Goal: Task Accomplishment & Management: Use online tool/utility

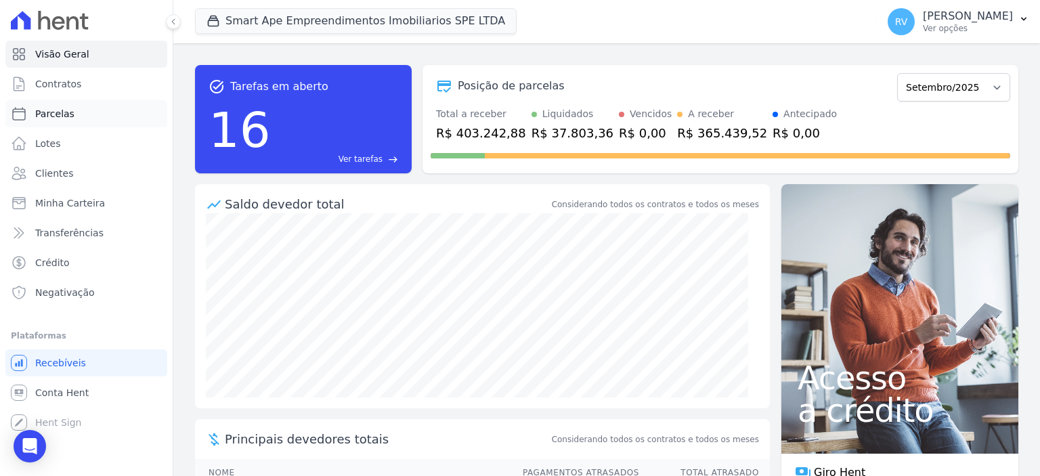
click at [83, 105] on link "Parcelas" at bounding box center [86, 113] width 162 height 27
select select
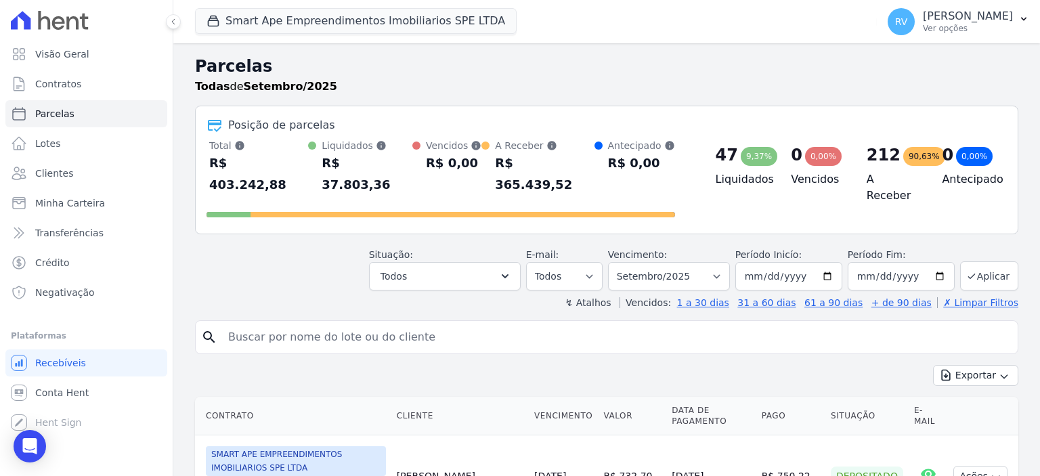
click at [397, 324] on input "search" at bounding box center [616, 337] width 792 height 27
paste input "[PERSON_NAME] NAYM [PERSON_NAME]"
type input "[PERSON_NAME] NAYM [PERSON_NAME]"
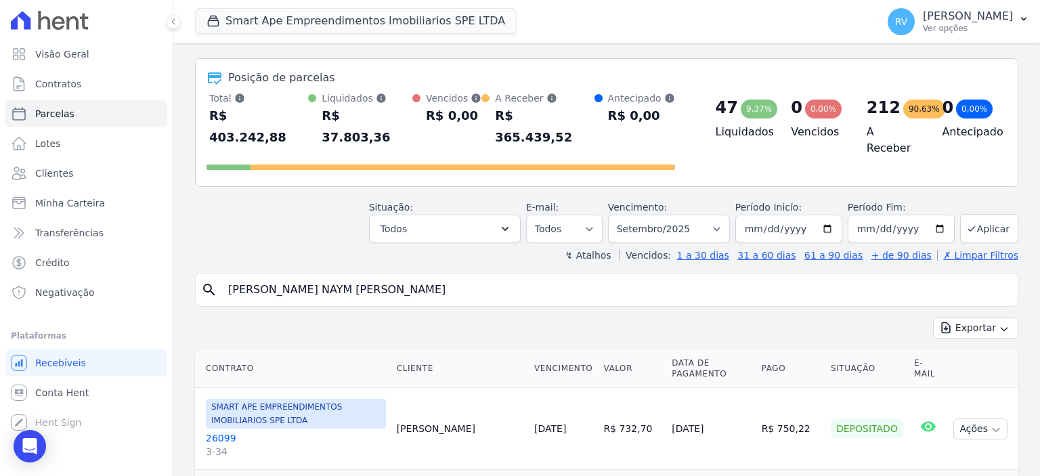
select select
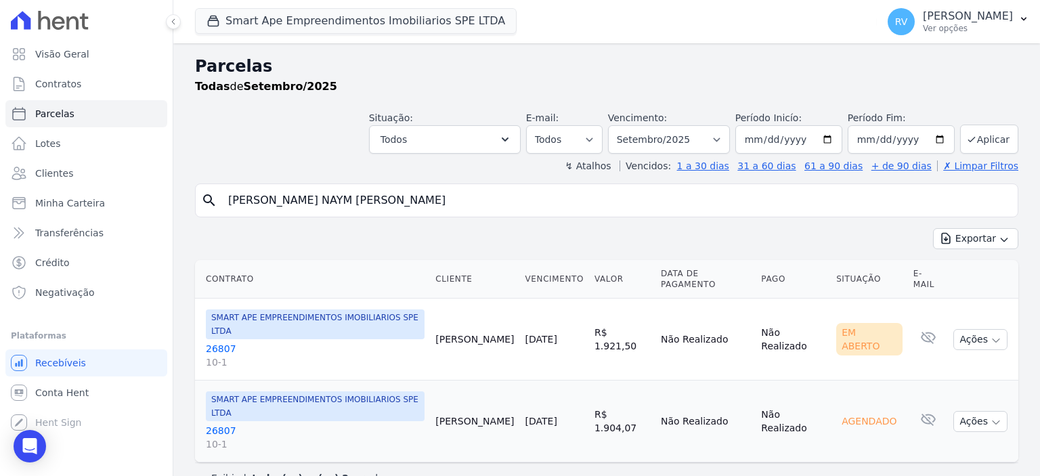
click at [221, 342] on link "26807 10-1" at bounding box center [315, 355] width 219 height 27
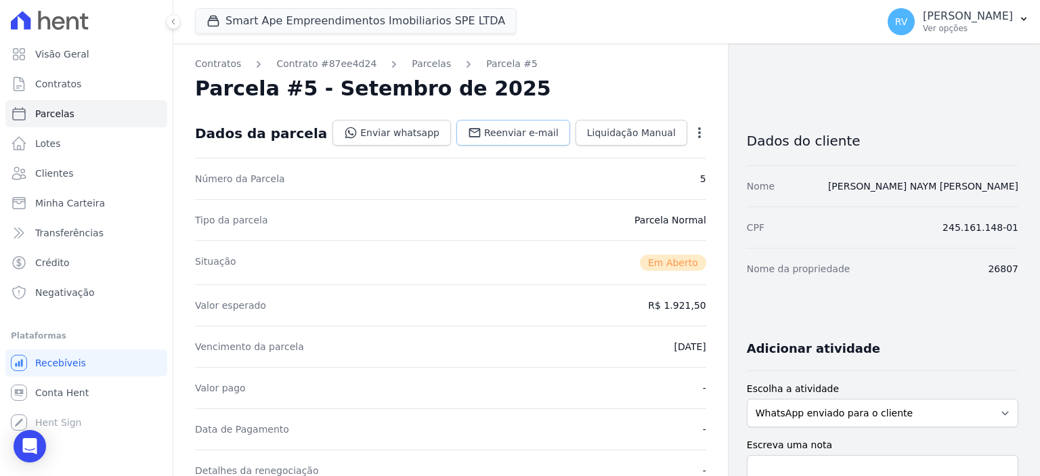
click at [532, 133] on span "Reenviar e-mail" at bounding box center [521, 133] width 74 height 14
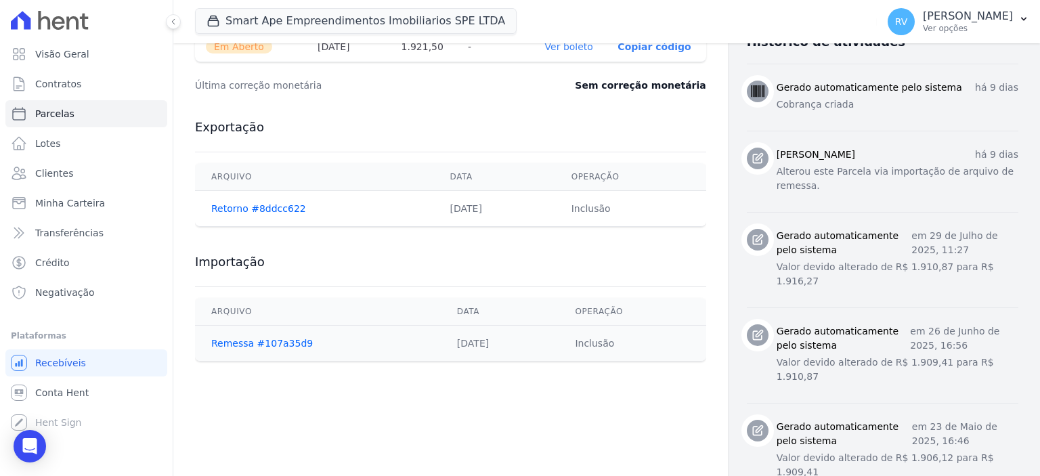
scroll to position [541, 0]
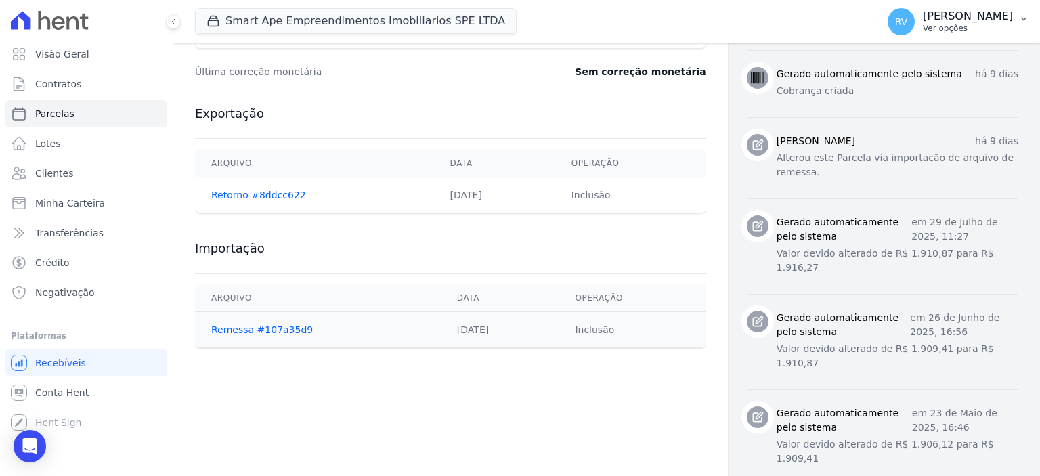
click at [964, 31] on p "Ver opções" at bounding box center [967, 28] width 90 height 11
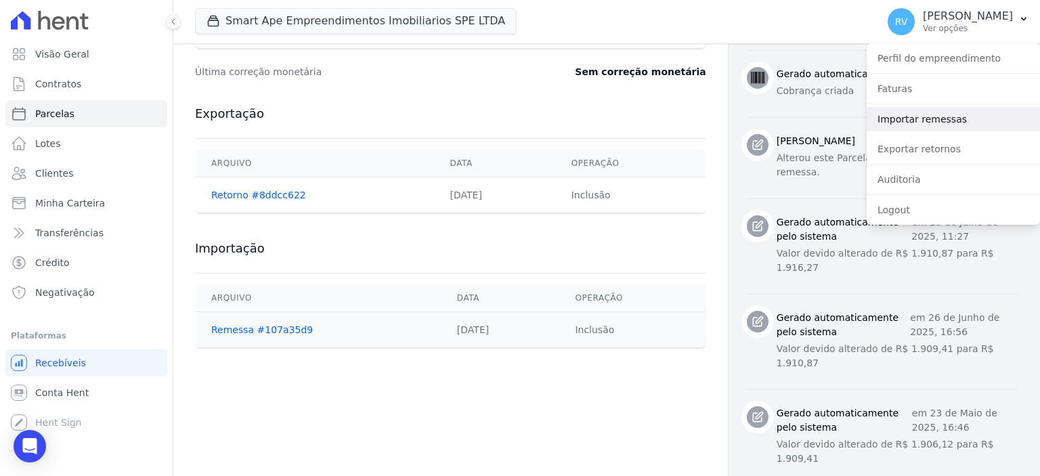
click at [930, 121] on link "Importar remessas" at bounding box center [952, 119] width 173 height 24
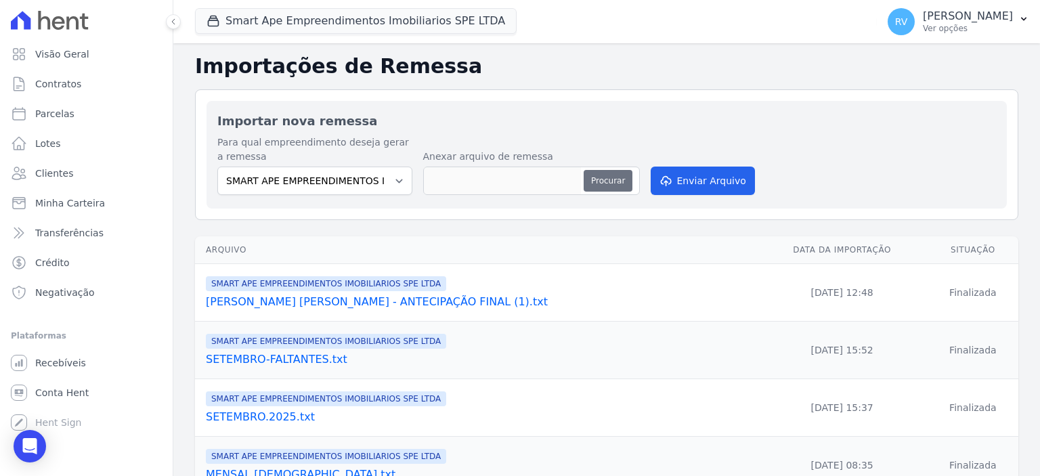
click at [618, 190] on button "Procurar" at bounding box center [607, 181] width 49 height 22
type input "ANTECIPAÇÃO-[PERSON_NAME].txt"
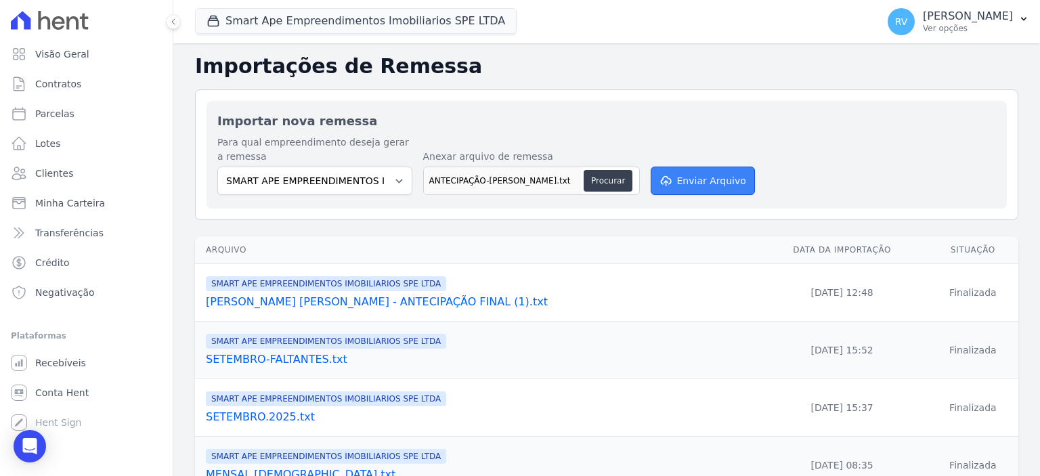
click at [720, 179] on button "Enviar Arquivo" at bounding box center [702, 180] width 104 height 28
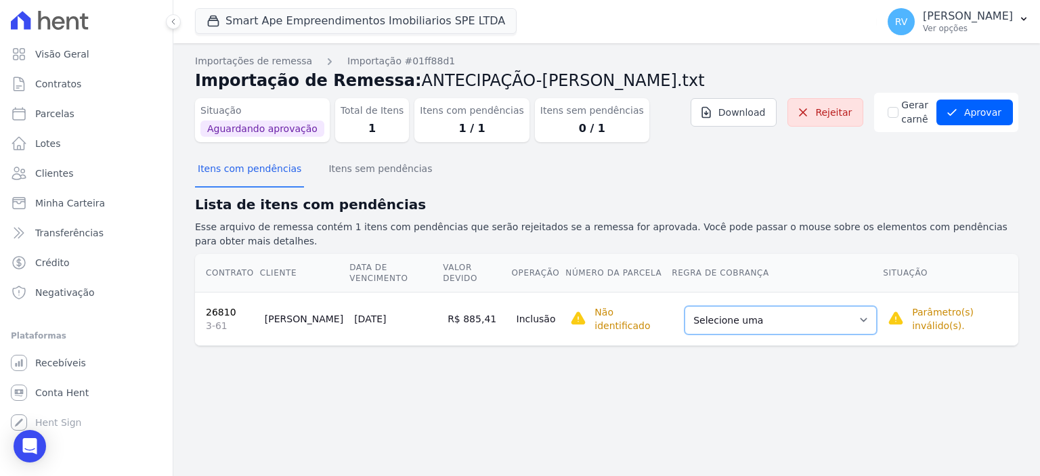
click at [805, 306] on select "Selecione uma Nova Parcela Avulsa Parcela Avulsa Existente Parcela Normal (27 X…" at bounding box center [780, 320] width 192 height 28
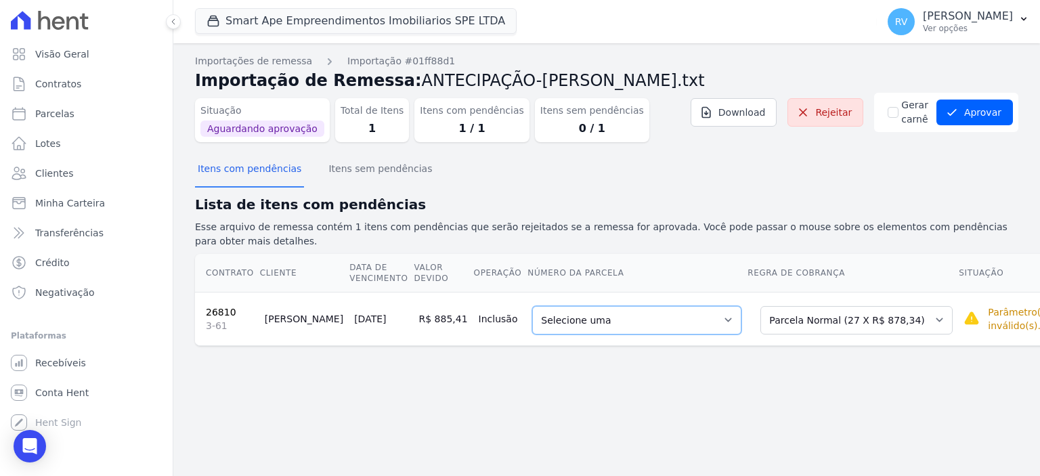
click at [600, 312] on select "Selecione uma 4 - 10/07/2025 - R$ 6.082,65 - Agendado 6 - 10/10/2025 - R$ 878,3…" at bounding box center [636, 320] width 209 height 28
click at [975, 118] on button "Aprovar" at bounding box center [974, 112] width 76 height 26
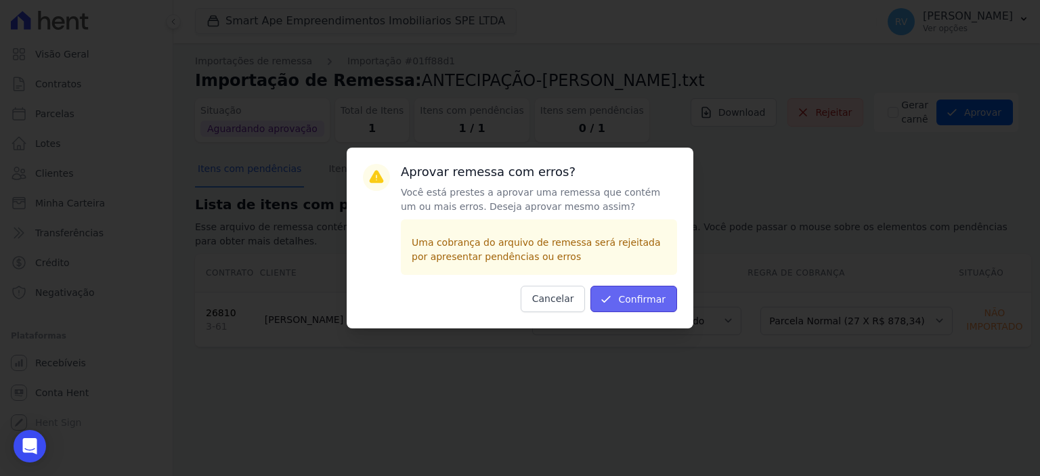
click at [652, 294] on button "Confirmar" at bounding box center [633, 299] width 87 height 26
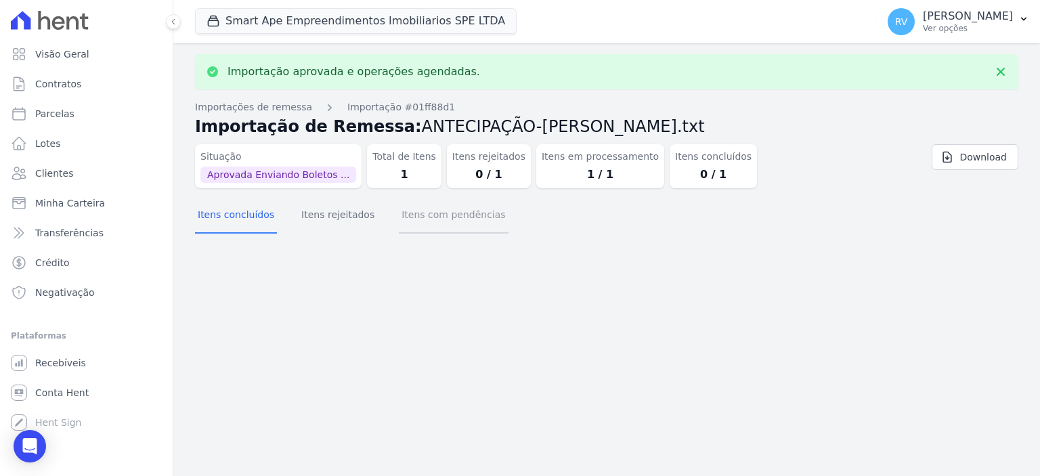
click at [432, 210] on button "Itens com pendências" at bounding box center [453, 215] width 109 height 35
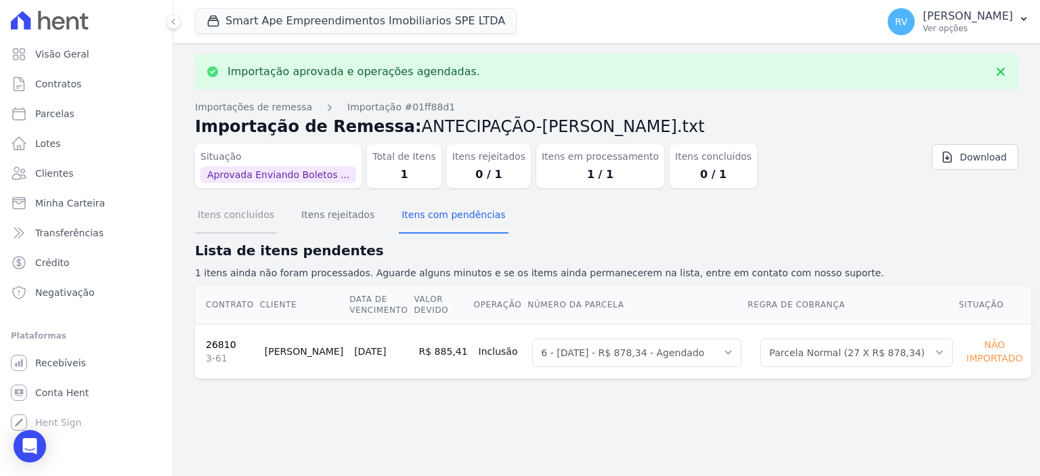
click at [233, 223] on button "Itens concluídos" at bounding box center [236, 215] width 82 height 35
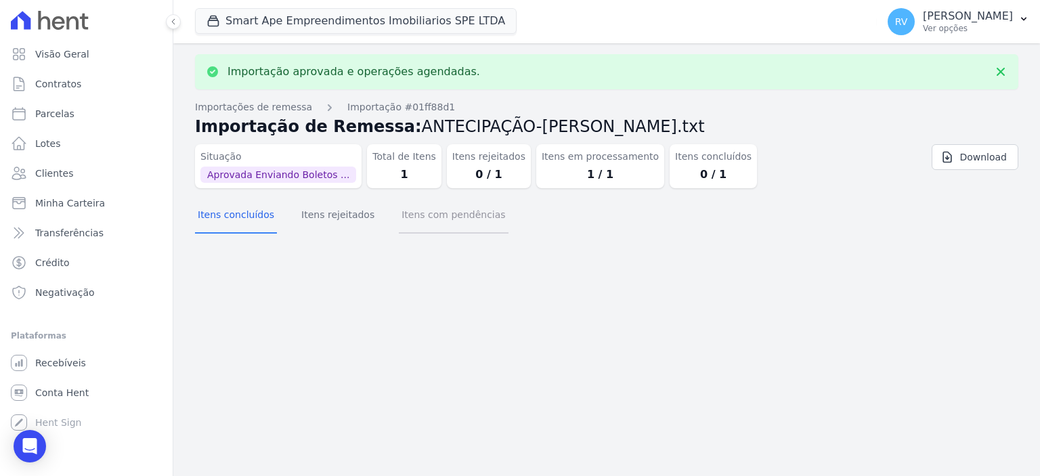
click at [435, 219] on button "Itens com pendências" at bounding box center [453, 215] width 109 height 35
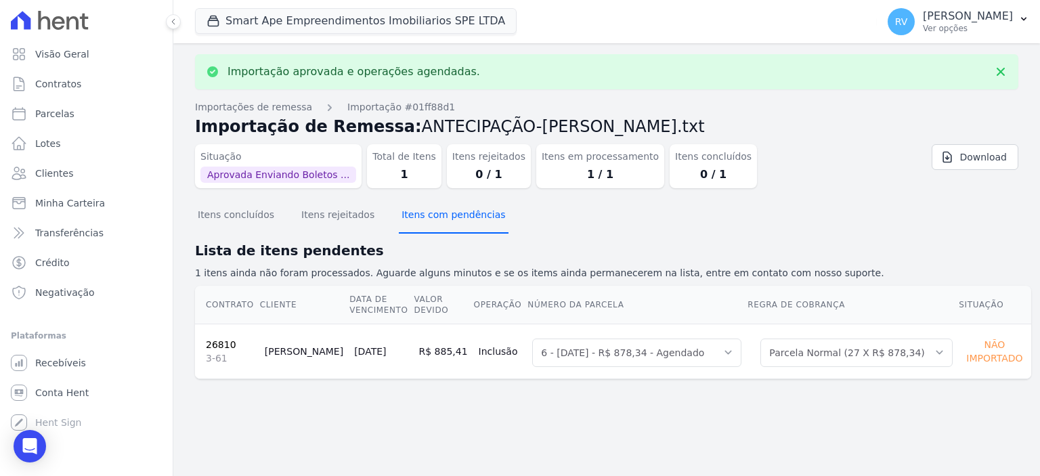
click at [435, 219] on button "Itens com pendências" at bounding box center [453, 215] width 109 height 35
click at [210, 223] on button "Itens concluídos" at bounding box center [236, 215] width 82 height 35
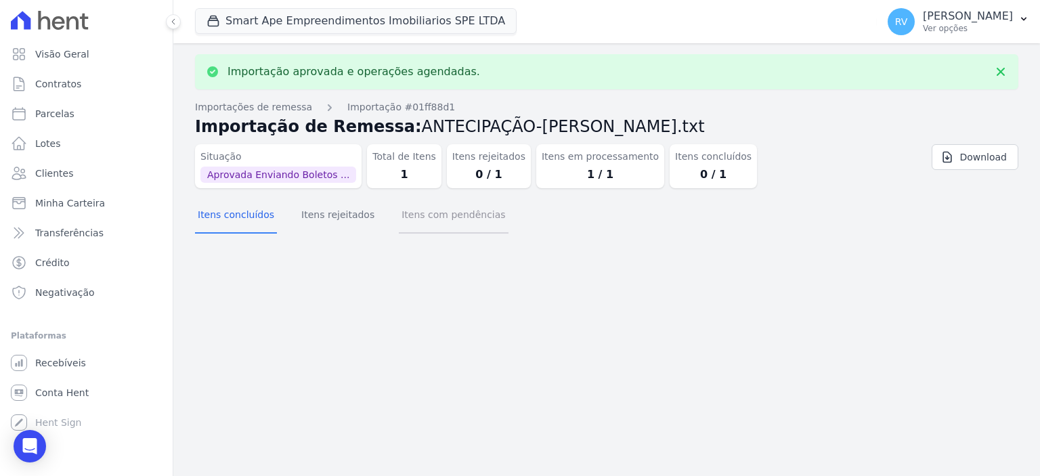
click at [399, 211] on button "Itens com pendências" at bounding box center [453, 215] width 109 height 35
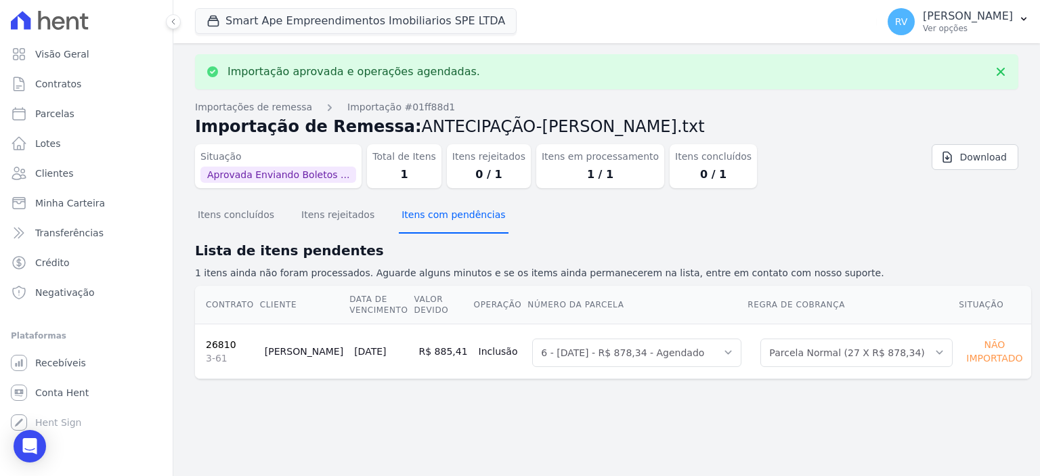
click at [399, 214] on button "Itens com pendências" at bounding box center [453, 215] width 109 height 35
click at [420, 219] on button "Itens com pendências" at bounding box center [453, 215] width 109 height 35
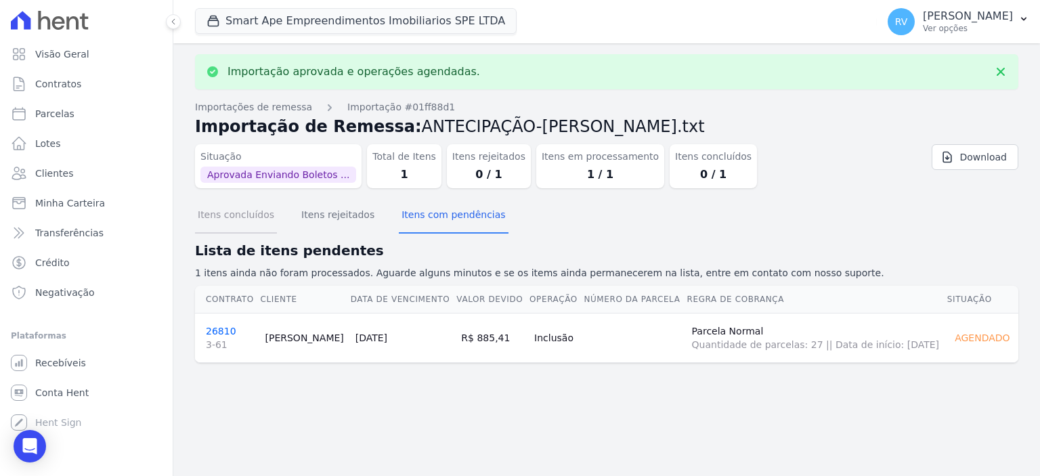
click at [239, 220] on button "Itens concluídos" at bounding box center [236, 215] width 82 height 35
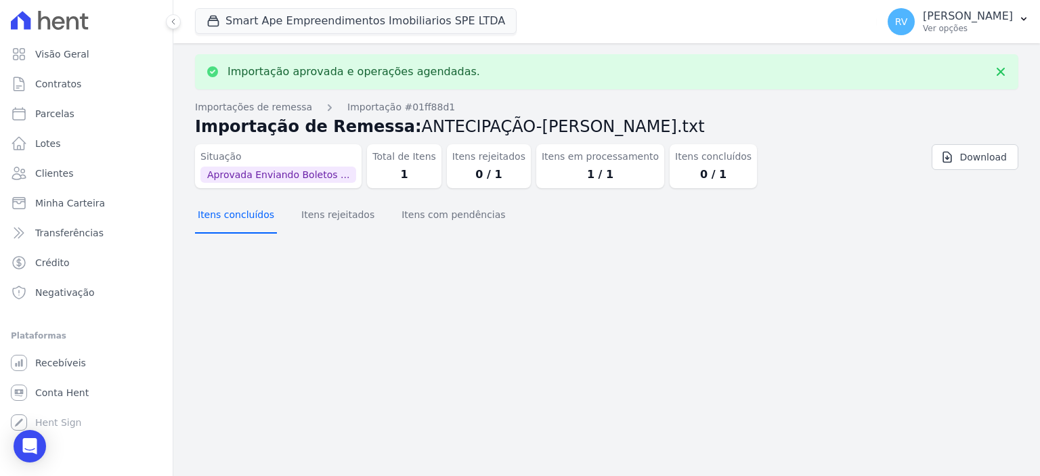
click at [246, 228] on button "Itens concluídos" at bounding box center [236, 215] width 82 height 35
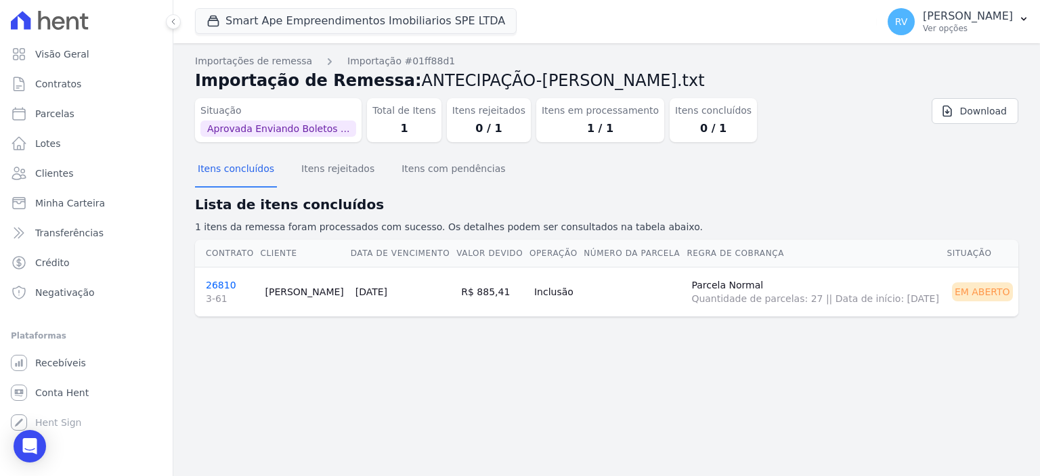
click at [219, 280] on link "26810 3-61" at bounding box center [230, 293] width 48 height 26
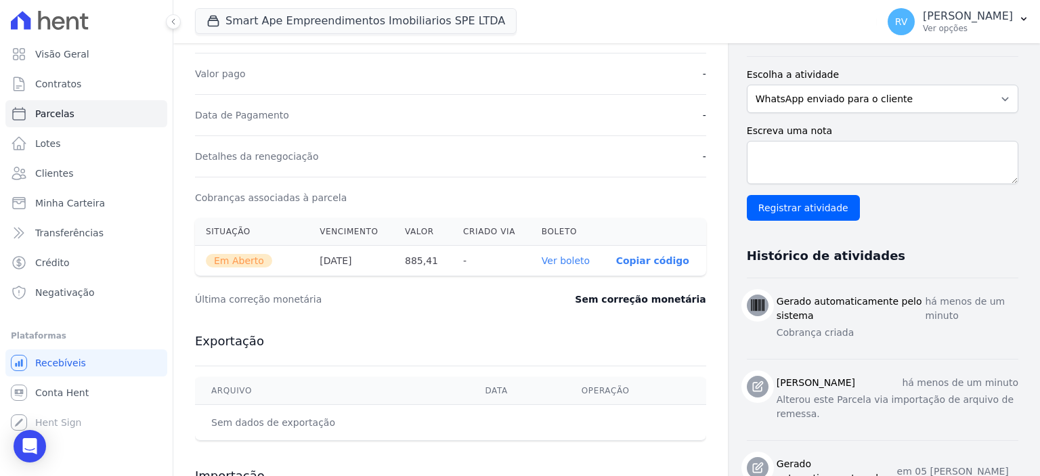
scroll to position [338, 0]
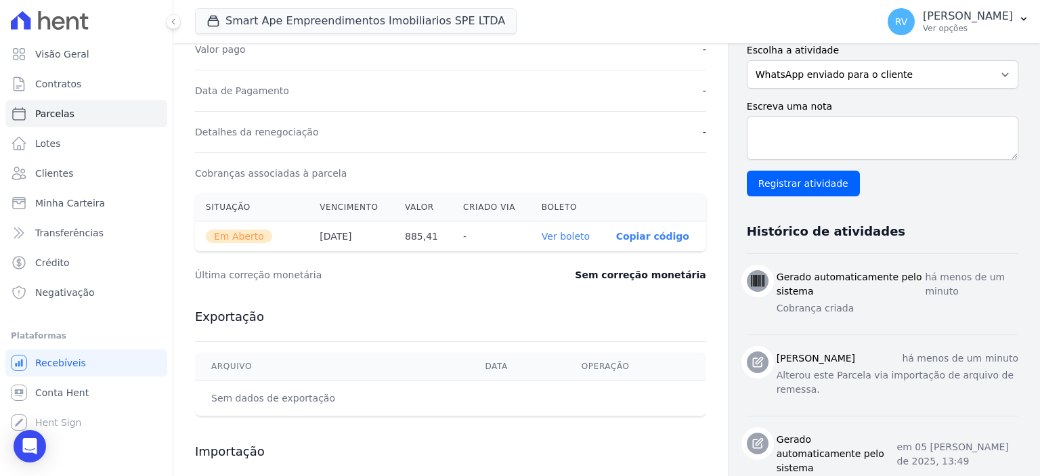
click at [562, 239] on link "Ver boleto" at bounding box center [565, 236] width 48 height 11
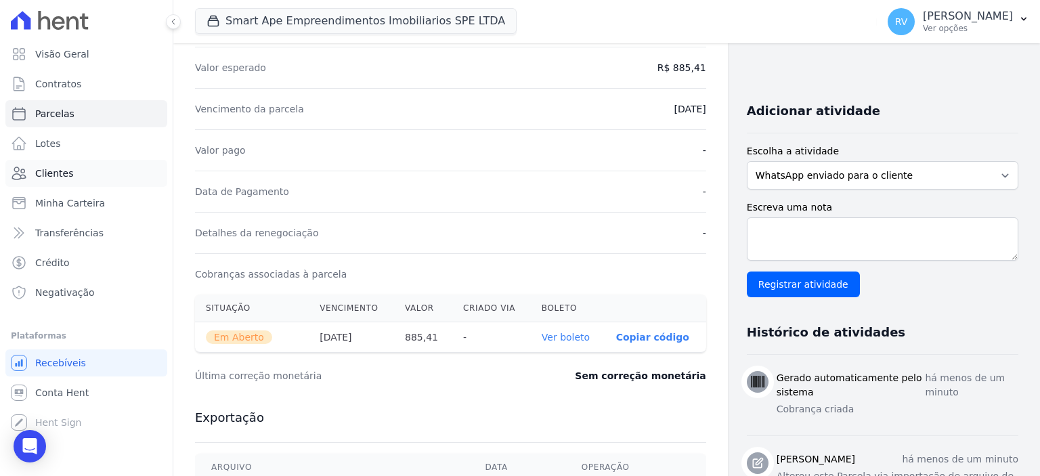
scroll to position [68, 0]
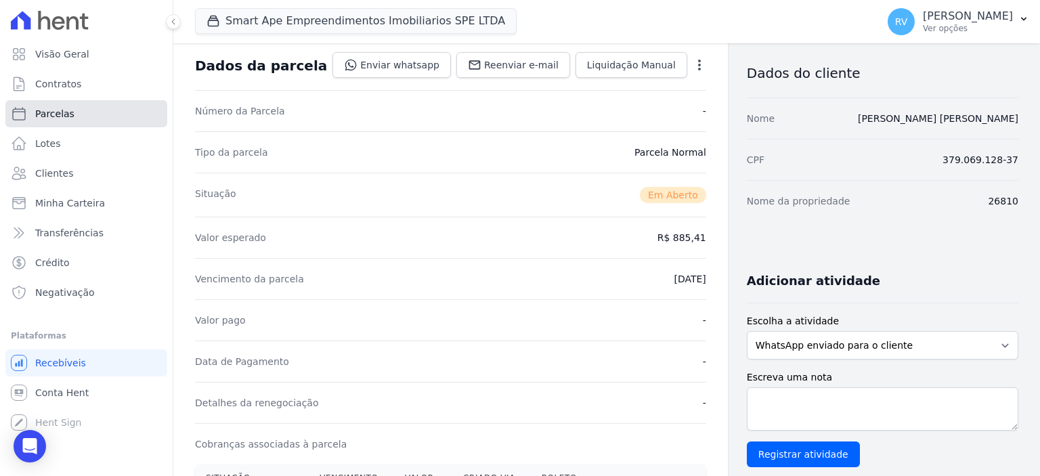
click at [111, 110] on link "Parcelas" at bounding box center [86, 113] width 162 height 27
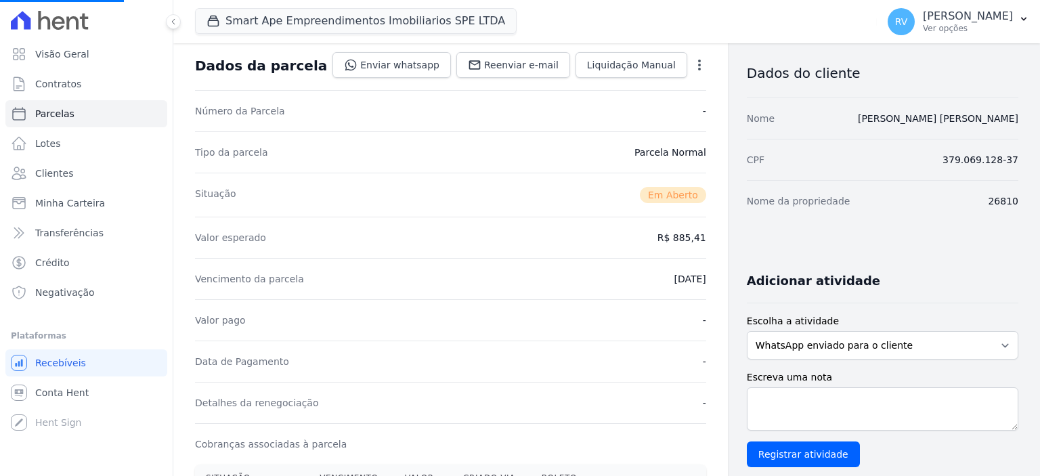
select select
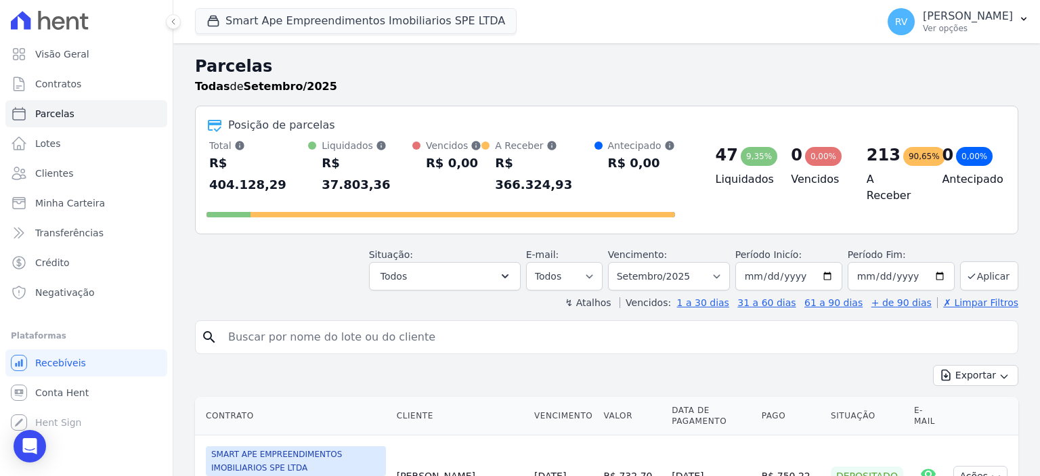
click at [369, 324] on input "search" at bounding box center [616, 337] width 792 height 27
paste input "GABRIEL LIRA DA COSTA"
type input "GABRIEL LIRA DA COSTA"
select select
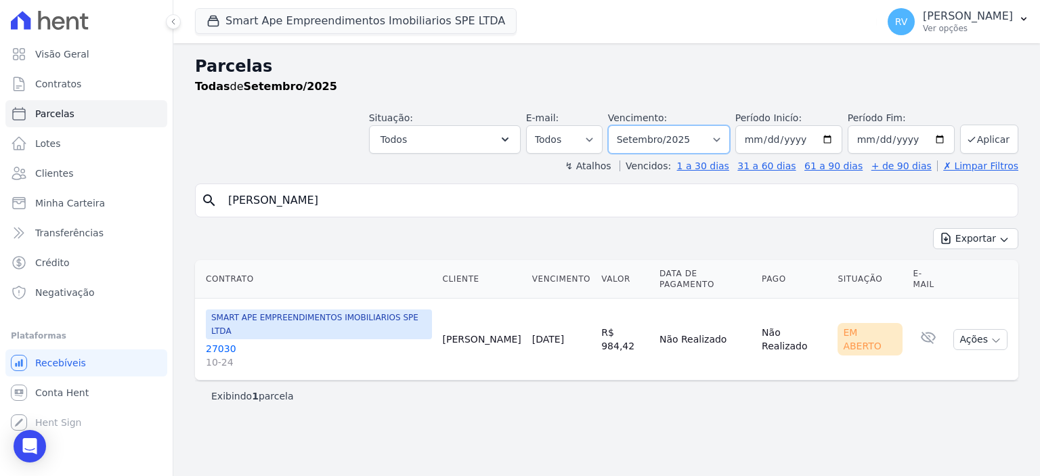
click at [679, 143] on select "Filtrar por período ──────── Todos os meses Março/2024 Abril/2024 Maio/2024 Jun…" at bounding box center [669, 139] width 122 height 28
select select "08/2025"
click at [629, 125] on select "Filtrar por período ──────── Todos os meses Março/2024 Abril/2024 Maio/2024 Jun…" at bounding box center [669, 139] width 122 height 28
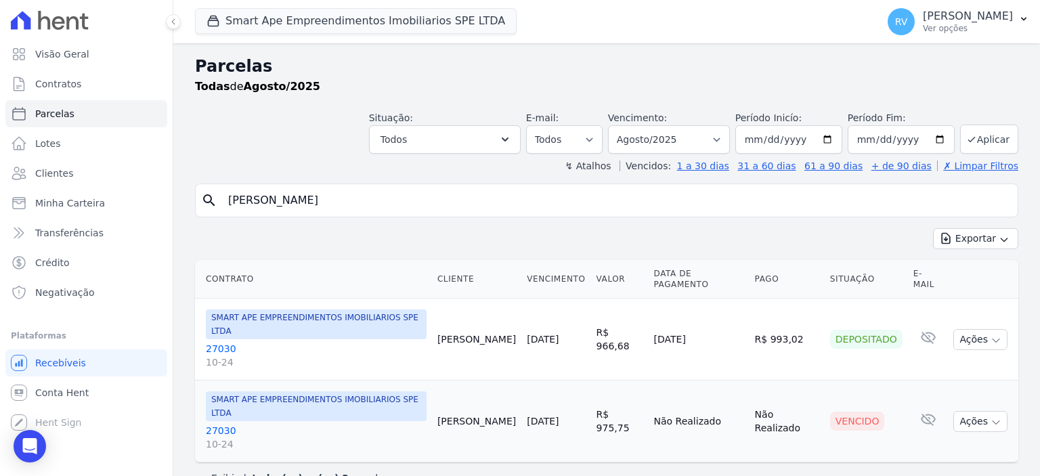
select select
click at [219, 424] on link "27030 10-24" at bounding box center [316, 437] width 221 height 27
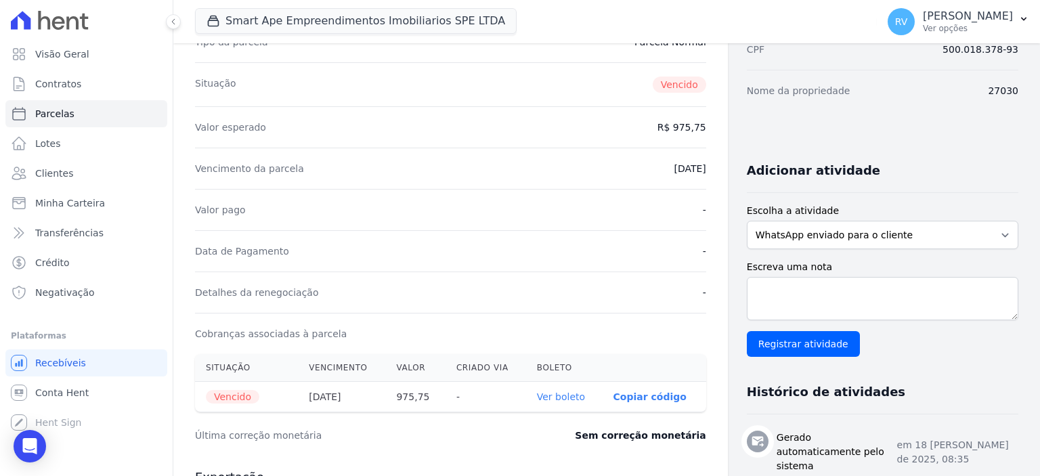
scroll to position [338, 0]
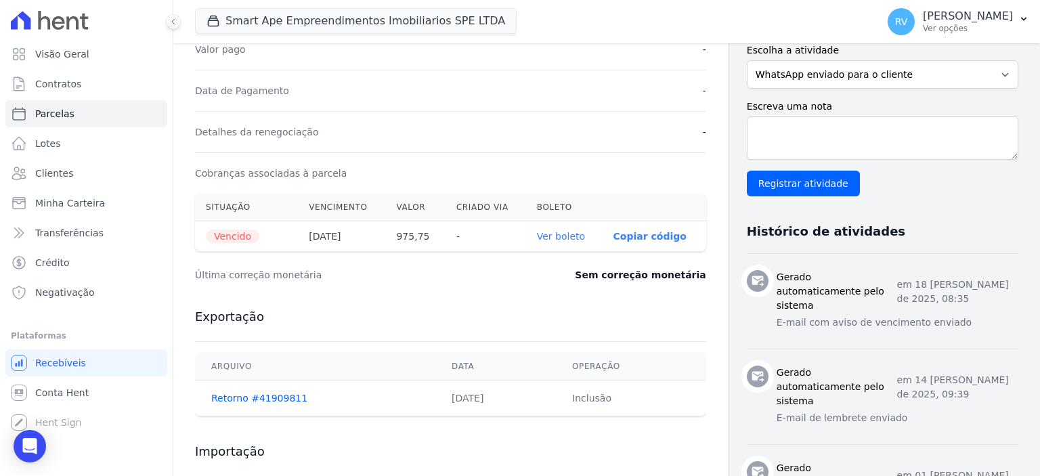
click at [568, 233] on link "Ver boleto" at bounding box center [561, 236] width 48 height 11
click at [78, 120] on link "Parcelas" at bounding box center [86, 113] width 162 height 27
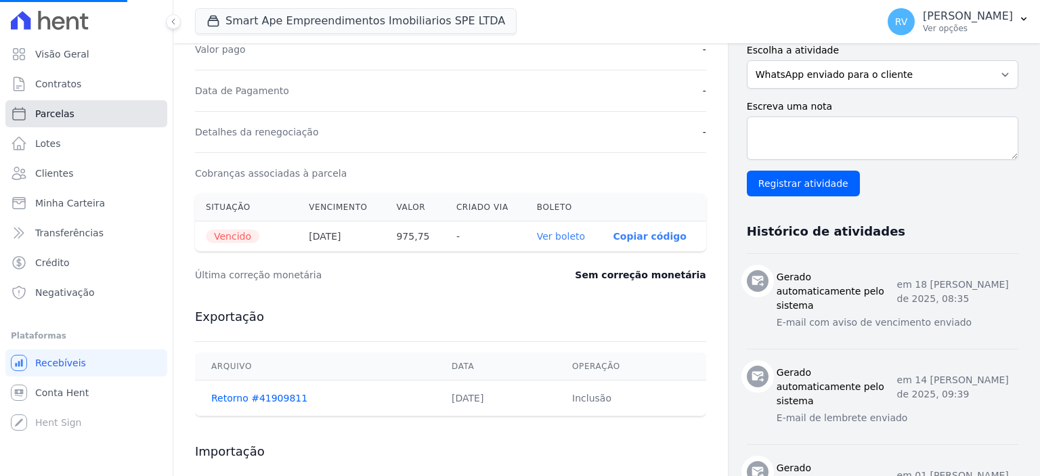
click at [113, 114] on link "Parcelas" at bounding box center [86, 113] width 162 height 27
select select
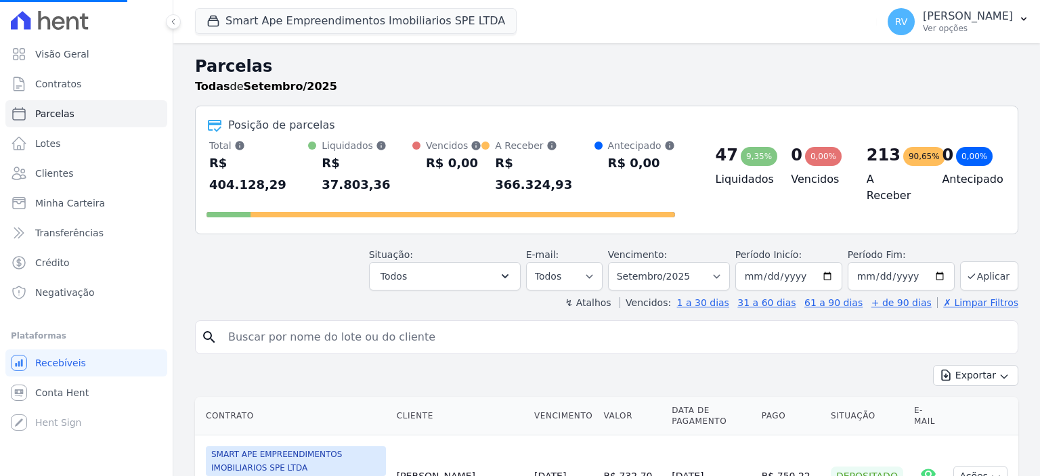
click at [357, 324] on input "search" at bounding box center [616, 337] width 792 height 27
paste input "MARIA APARECIDA DIAS MARTINS DA SILVA"
type input "MARIA APARECIDA DIAS MARTINS DA SILVA"
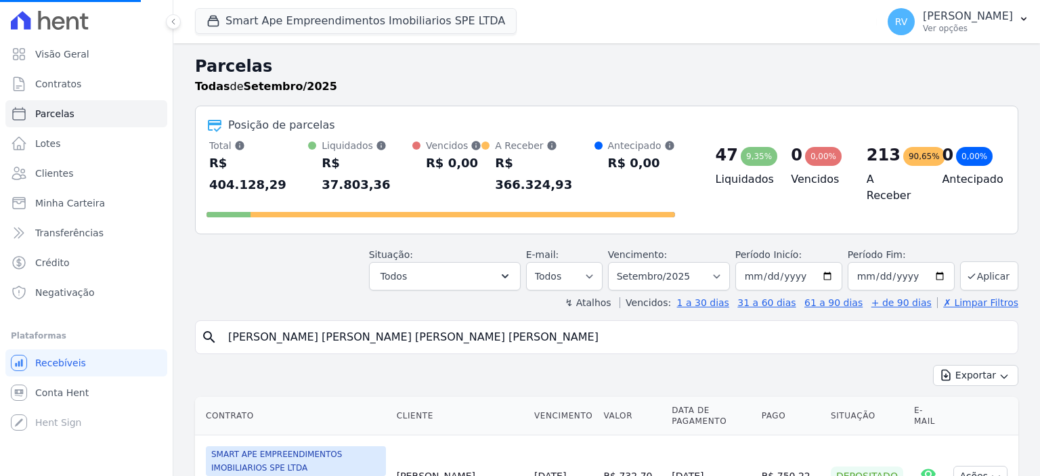
select select
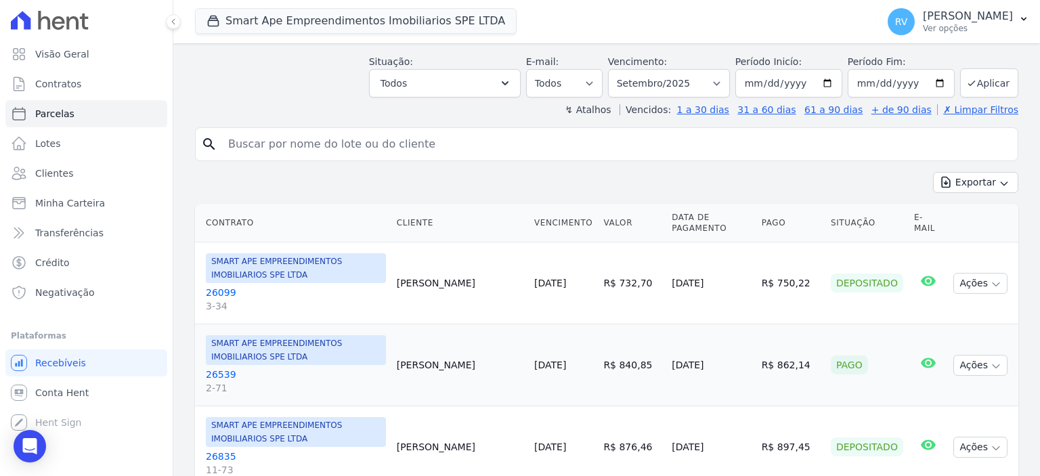
scroll to position [203, 0]
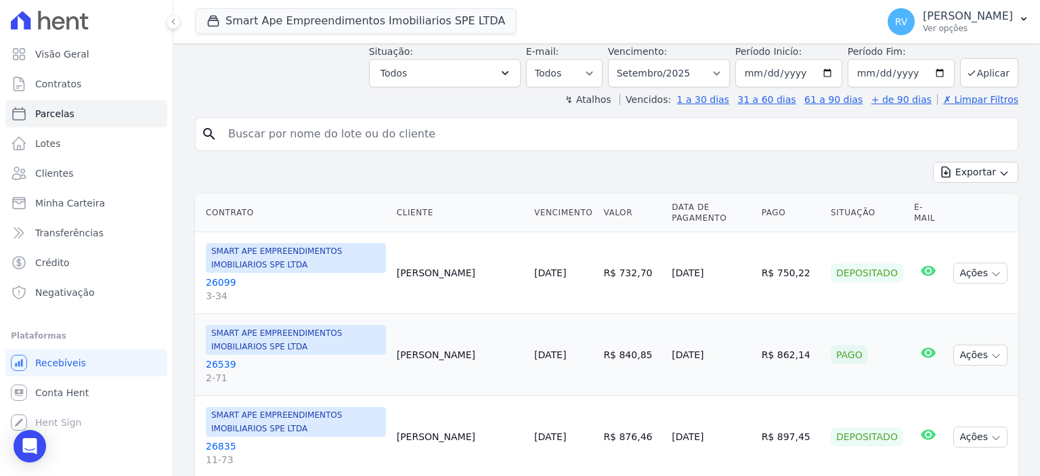
click at [522, 120] on input "search" at bounding box center [616, 133] width 792 height 27
paste input "MARIA APARECIDA DIAS MARTINS DA SILVA"
type input "MARIA APARECIDA DIAS MARTINS DA SILVA"
select select
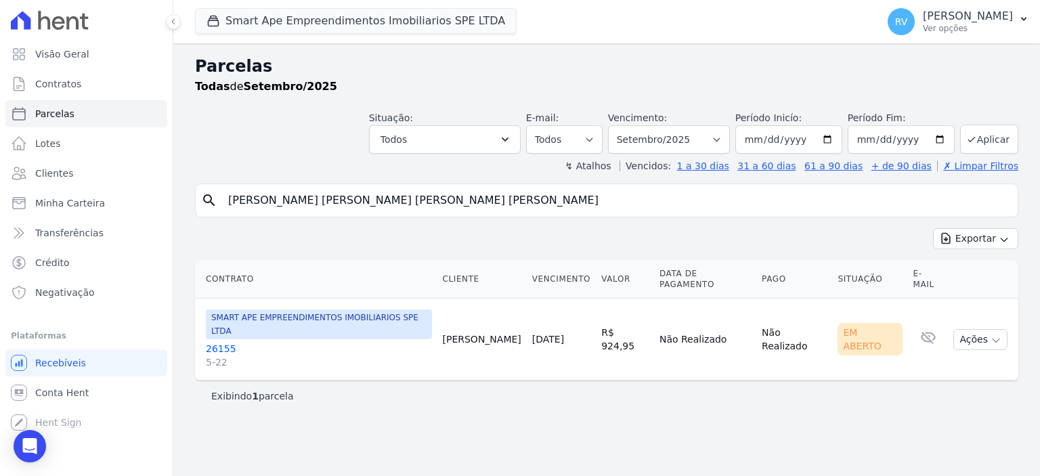
click at [212, 342] on link "26155 5-22" at bounding box center [319, 355] width 226 height 27
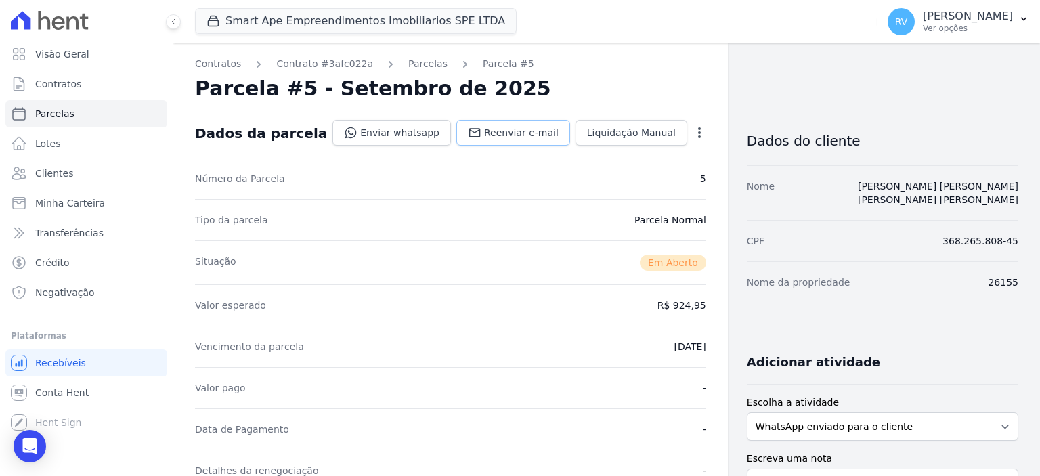
click at [510, 139] on span "Reenviar e-mail" at bounding box center [521, 133] width 74 height 14
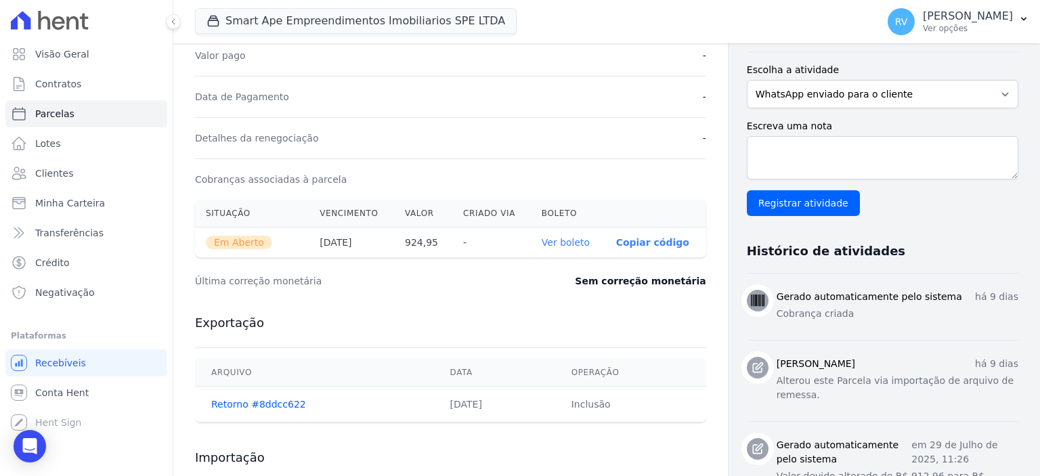
scroll to position [338, 0]
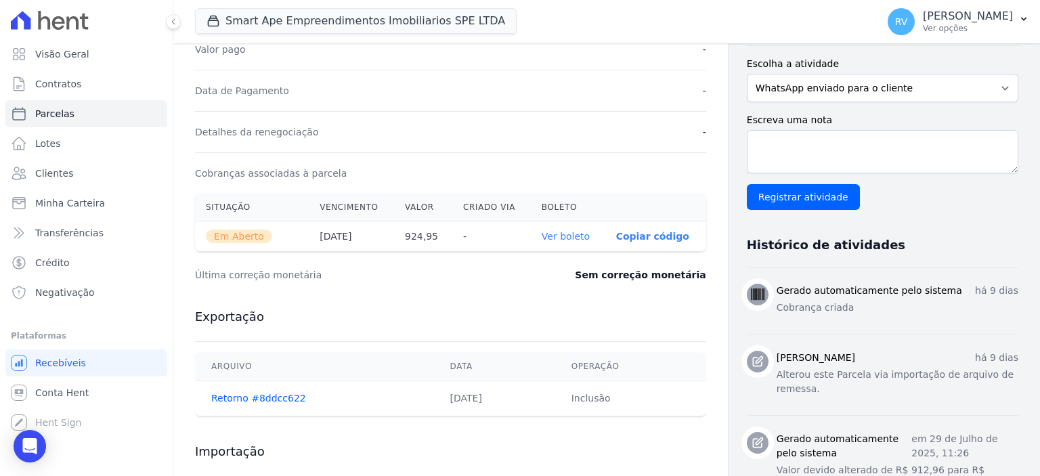
click at [569, 237] on link "Ver boleto" at bounding box center [565, 236] width 48 height 11
